Goal: Find specific page/section: Find specific page/section

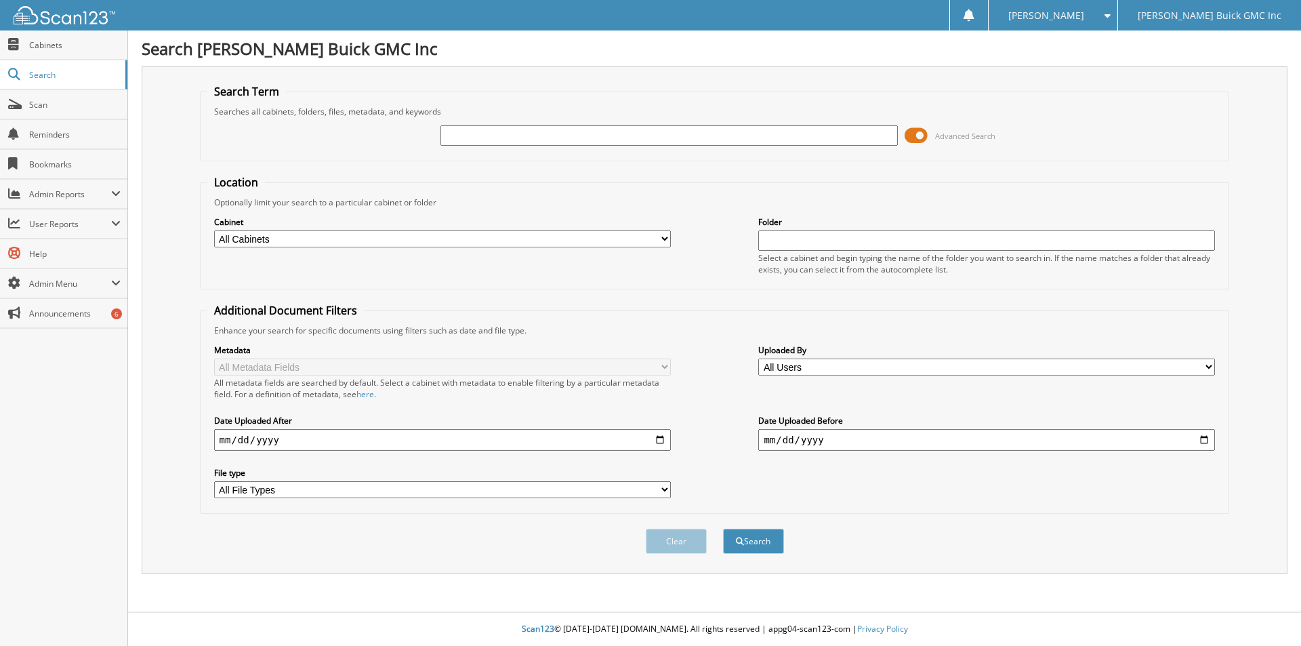
type input "t"
type input "vitu"
click at [723, 529] on button "Search" at bounding box center [753, 541] width 61 height 25
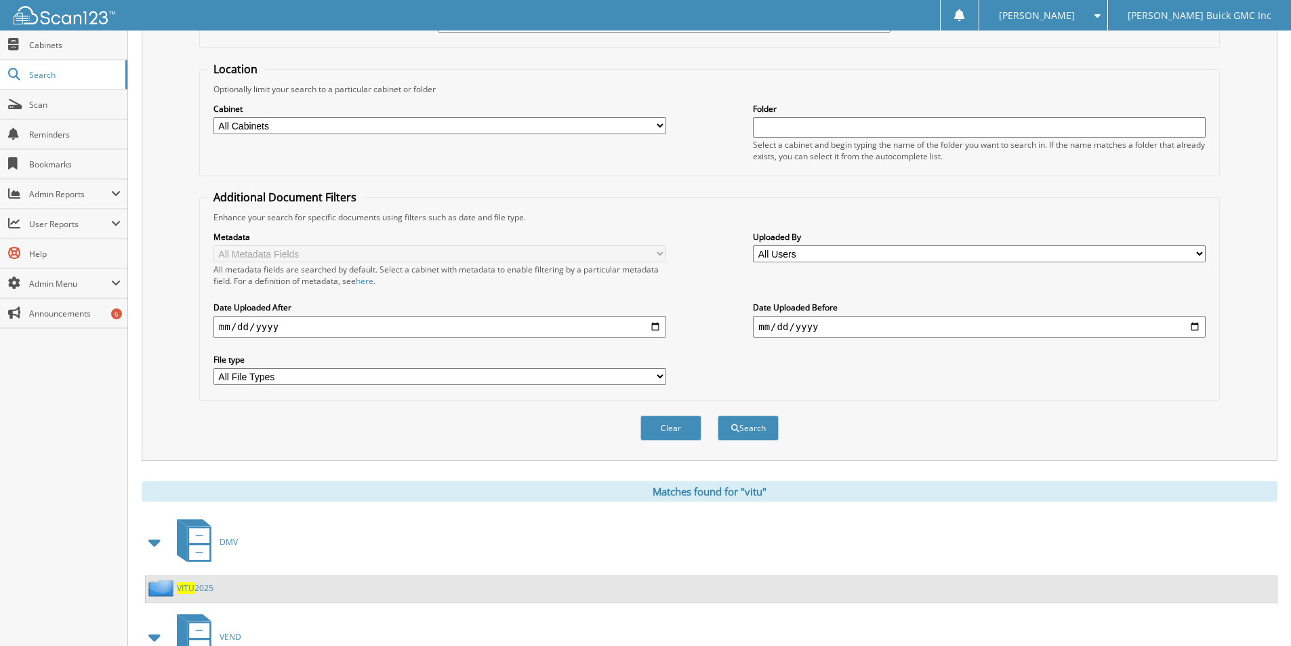
scroll to position [207, 0]
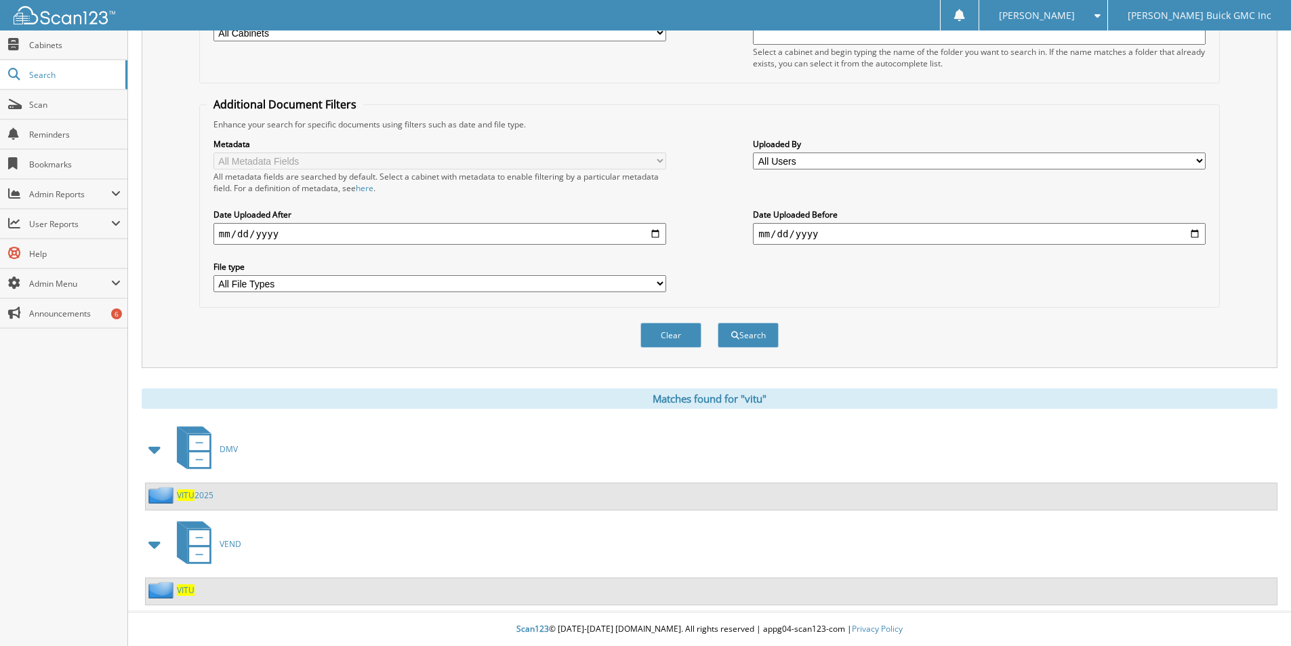
click at [177, 586] on span "VITU" at bounding box center [186, 590] width 18 height 12
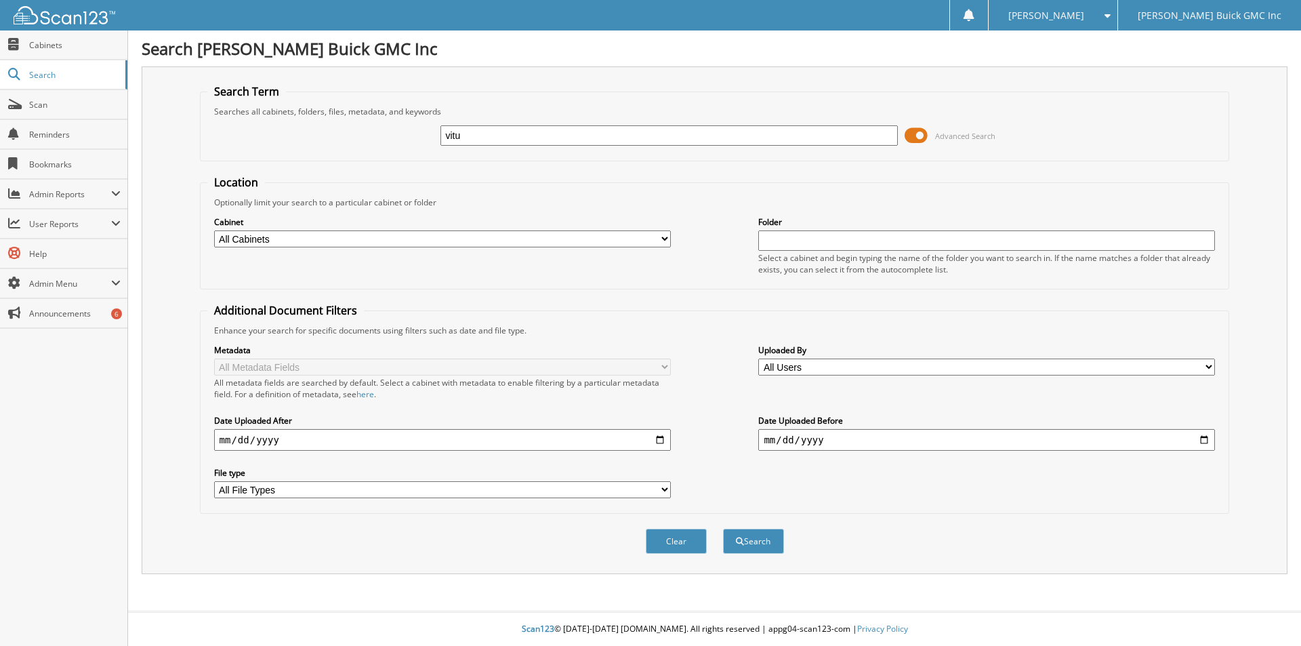
type input "vitu"
click at [723, 529] on button "Search" at bounding box center [753, 541] width 61 height 25
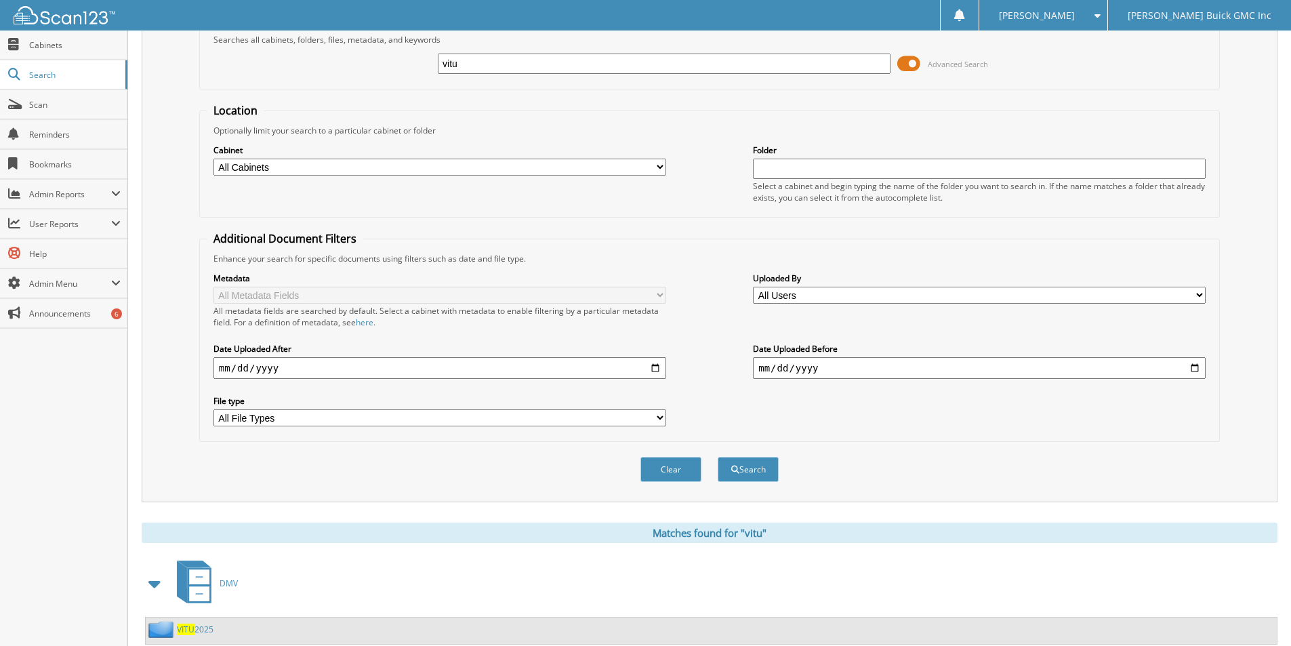
scroll to position [207, 0]
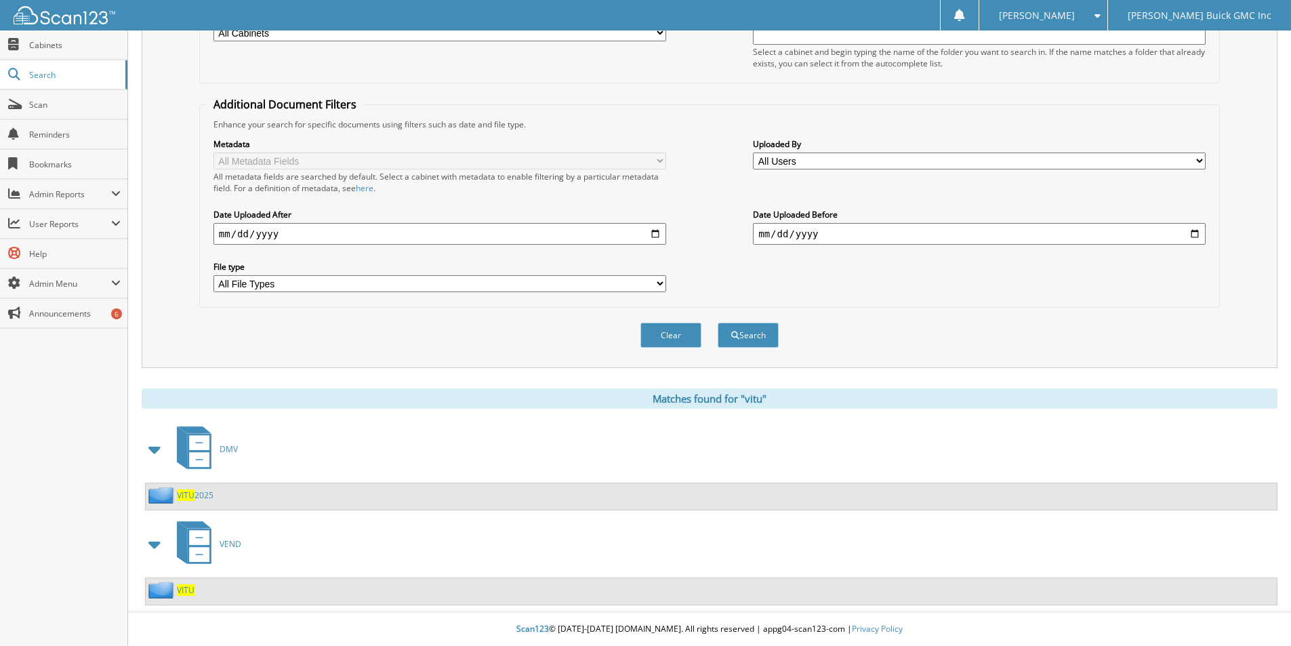
click at [199, 493] on link "VITU 2025" at bounding box center [195, 495] width 37 height 12
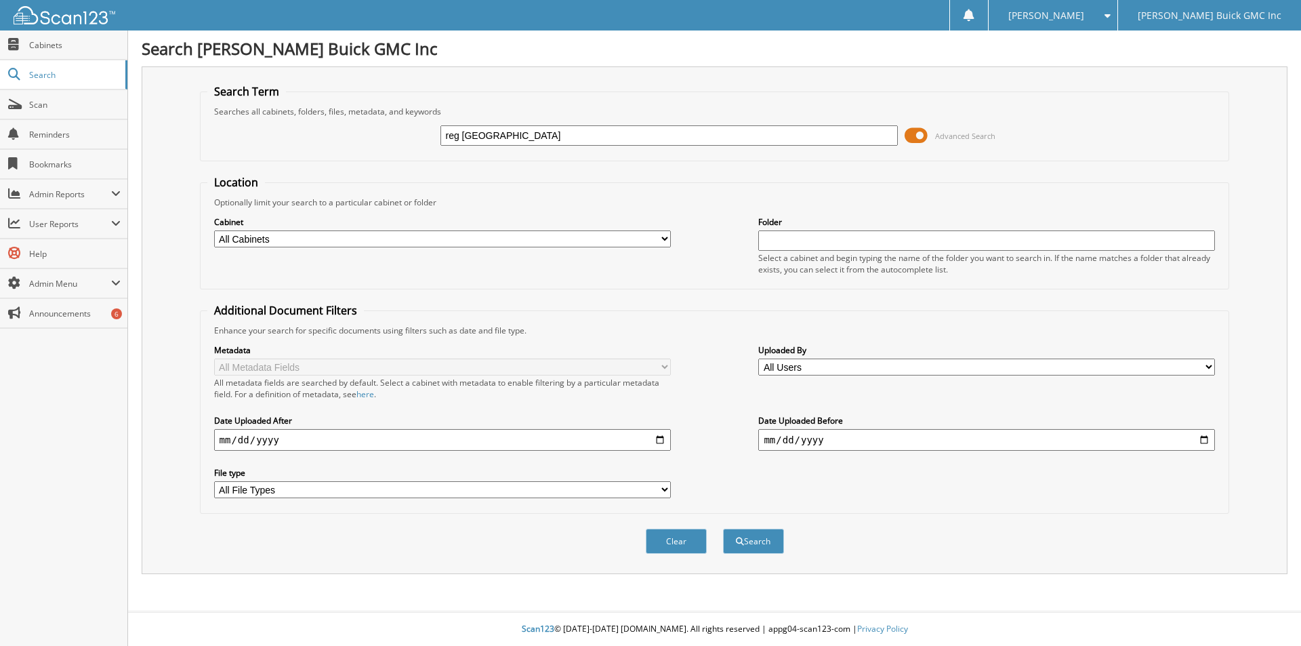
type input "reg [GEOGRAPHIC_DATA]"
click at [723, 529] on button "Search" at bounding box center [753, 541] width 61 height 25
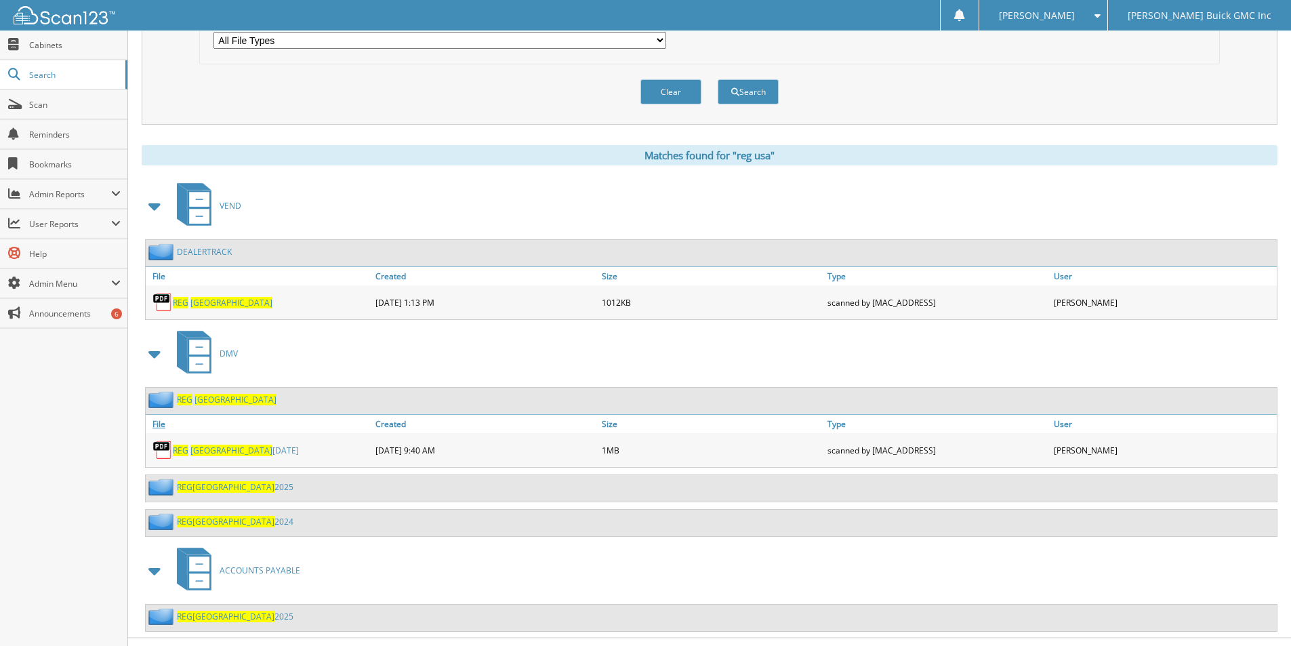
scroll to position [476, 0]
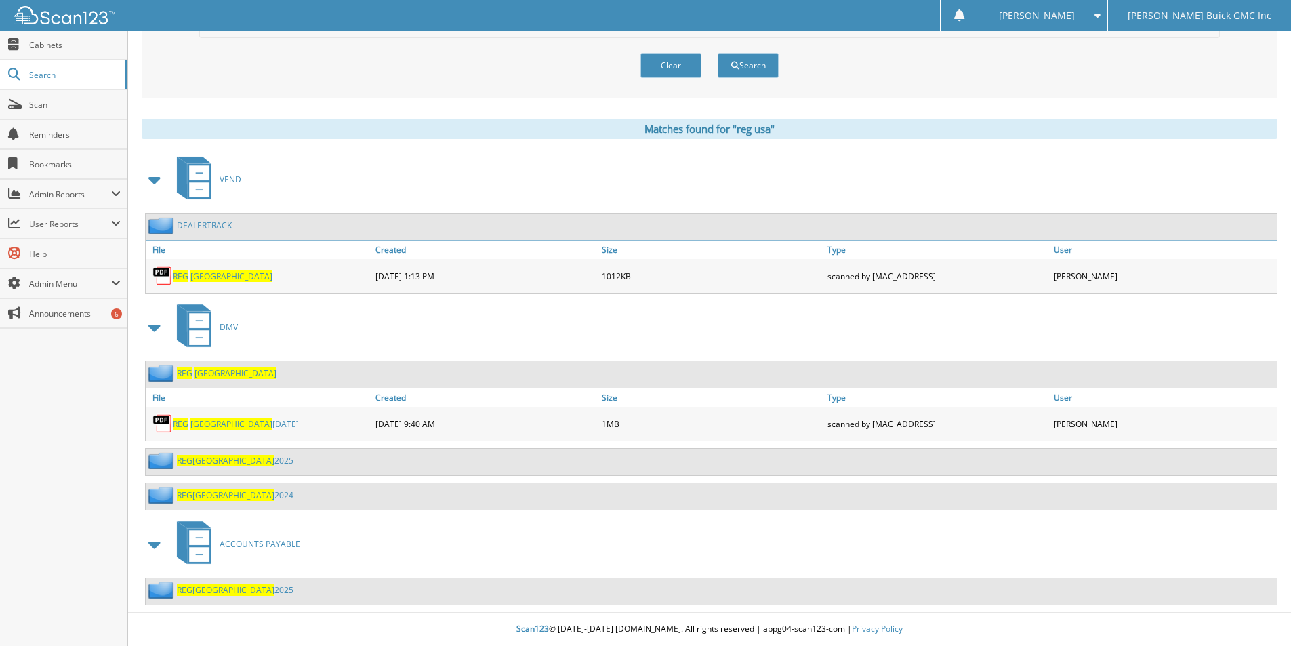
click at [203, 590] on span "[GEOGRAPHIC_DATA]" at bounding box center [233, 590] width 82 height 12
